Goal: Information Seeking & Learning: Learn about a topic

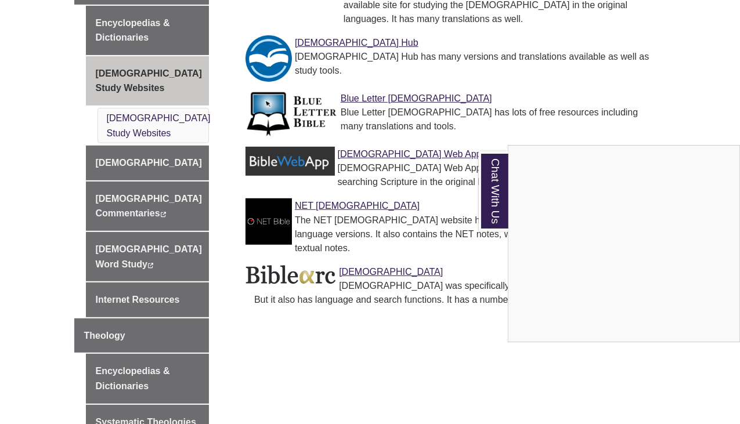
scroll to position [566, 0]
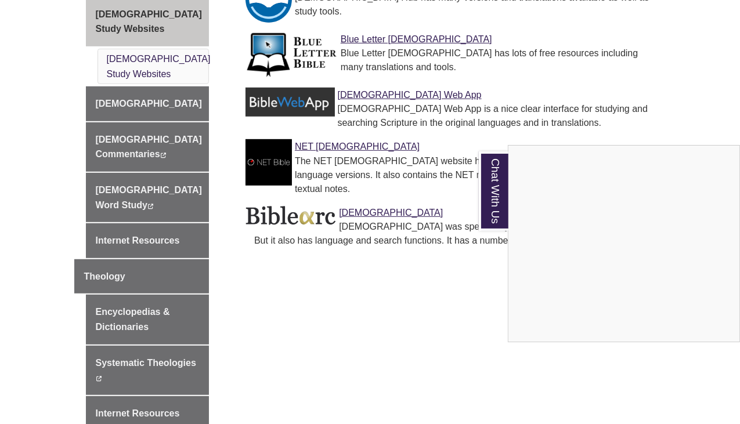
click at [357, 192] on div "Chat With Us" at bounding box center [370, 212] width 740 height 424
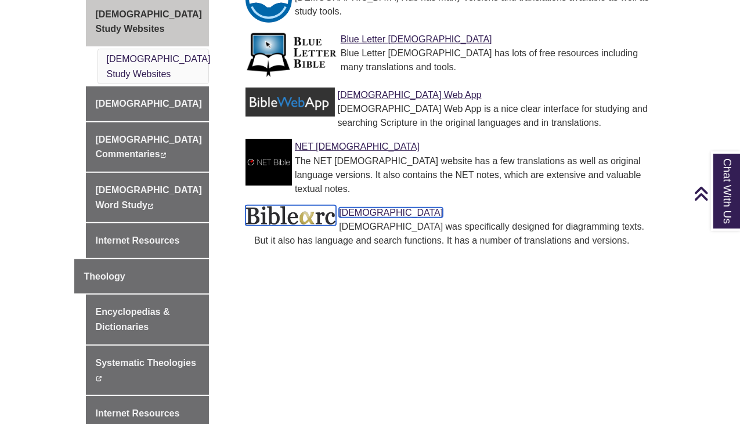
click at [362, 208] on link "[DEMOGRAPHIC_DATA]" at bounding box center [391, 213] width 104 height 10
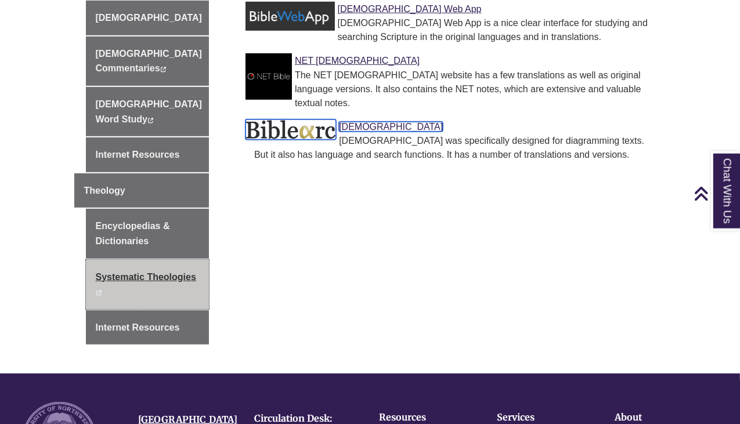
scroll to position [678, 0]
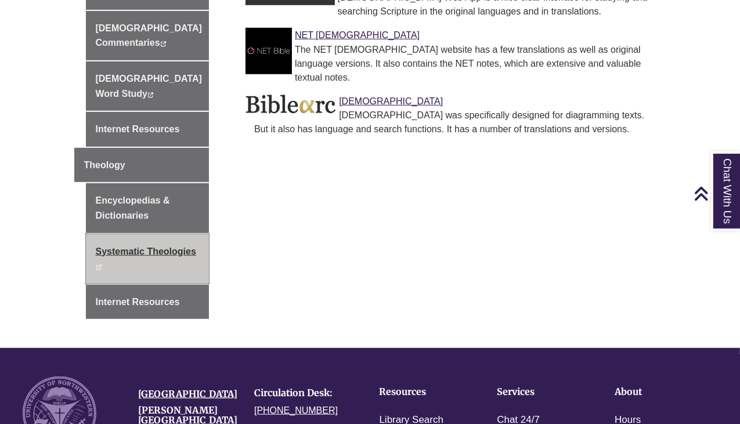
click at [171, 234] on link "Systematic Theologies This link opens in a new window This link opens in a new …" at bounding box center [148, 258] width 124 height 49
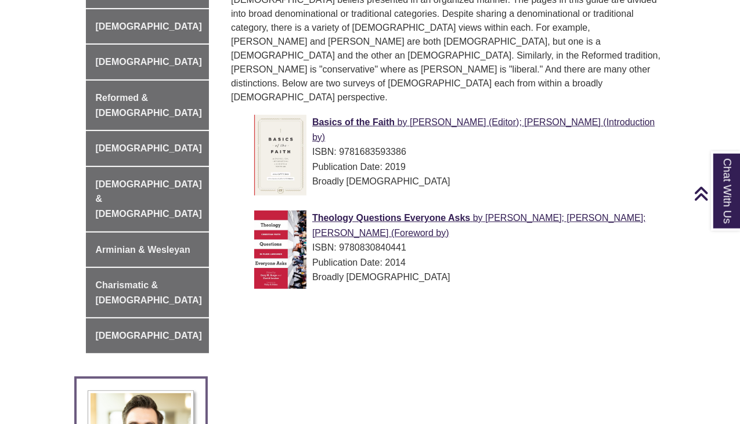
scroll to position [418, 0]
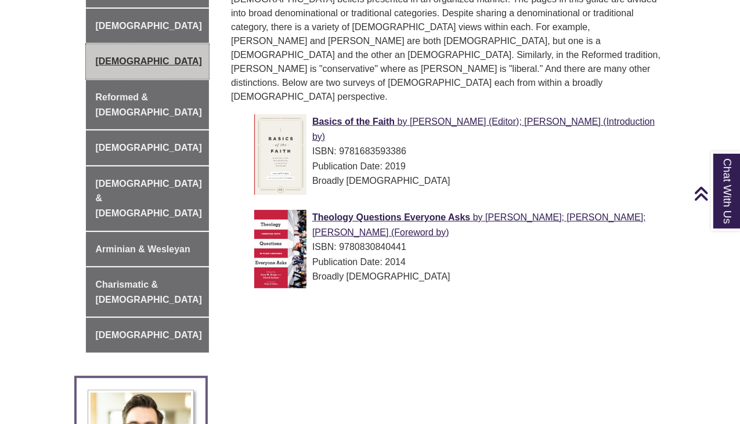
click at [143, 48] on link "Roman Catholic" at bounding box center [148, 61] width 124 height 35
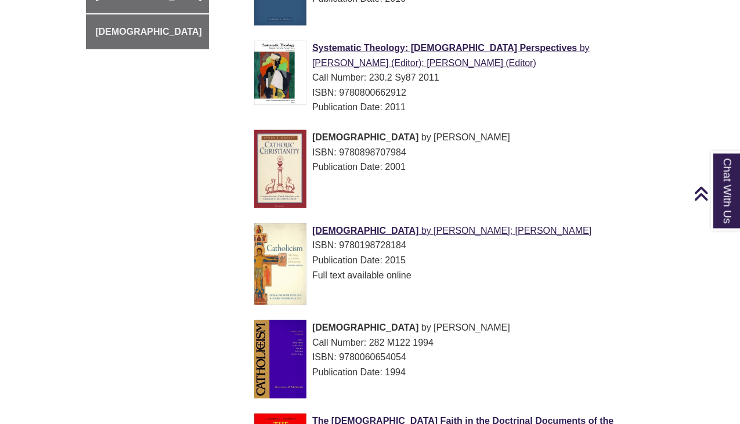
scroll to position [724, 0]
